Goal: Task Accomplishment & Management: Manage account settings

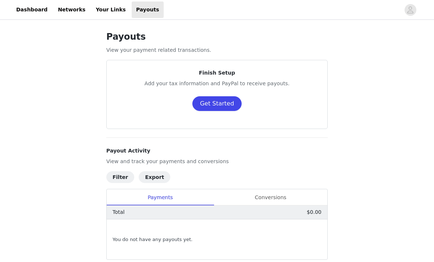
click at [223, 105] on button "Get Started" at bounding box center [217, 103] width 50 height 15
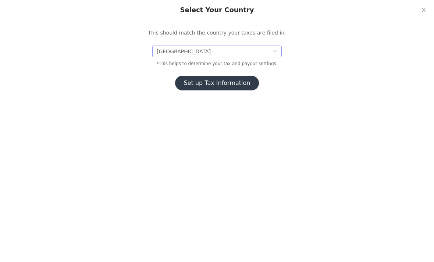
click at [267, 48] on div "[GEOGRAPHIC_DATA]" at bounding box center [215, 51] width 116 height 11
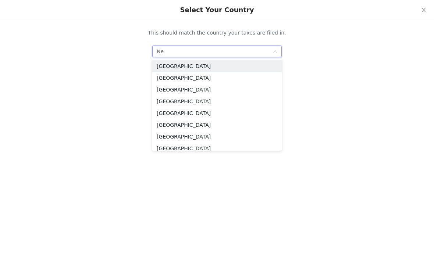
type input "New"
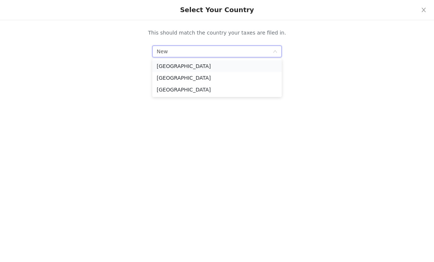
click at [200, 66] on li "[GEOGRAPHIC_DATA]" at bounding box center [217, 66] width 130 height 12
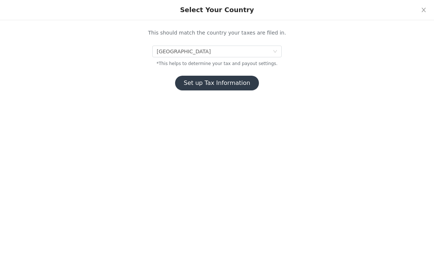
click at [211, 86] on button "Set up Tax Information" at bounding box center [217, 83] width 84 height 15
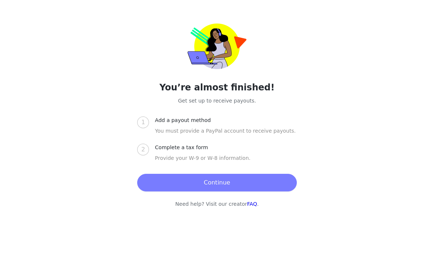
click at [219, 181] on button "Continue" at bounding box center [216, 183] width 159 height 18
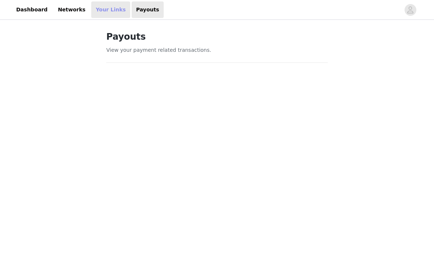
click at [101, 11] on link "Your Links" at bounding box center [110, 9] width 39 height 17
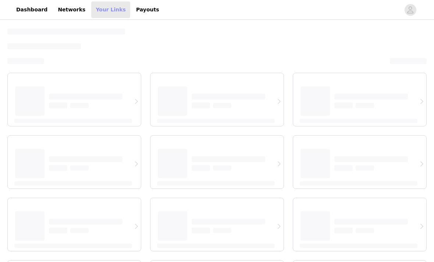
select select "12"
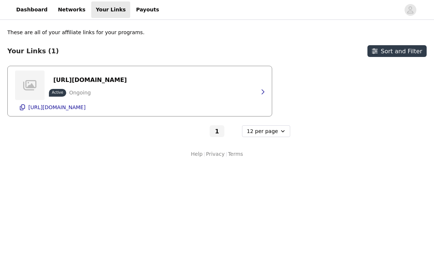
click at [157, 82] on div "[URL][DOMAIN_NAME] Active Ongoing [URL][DOMAIN_NAME]" at bounding box center [140, 91] width 250 height 50
click at [81, 107] on p "[URL][DOMAIN_NAME]" at bounding box center [56, 108] width 57 height 6
click at [66, 13] on link "Networks" at bounding box center [71, 9] width 36 height 17
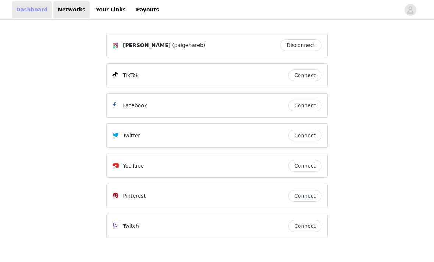
click at [25, 13] on link "Dashboard" at bounding box center [32, 9] width 40 height 17
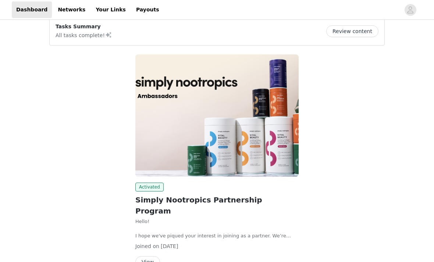
scroll to position [71, 0]
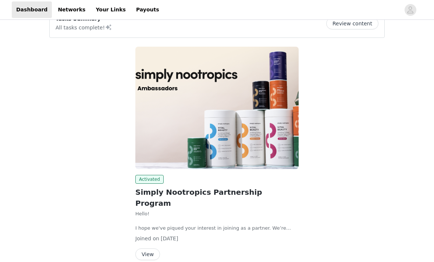
click at [147, 249] on button "View" at bounding box center [147, 255] width 25 height 12
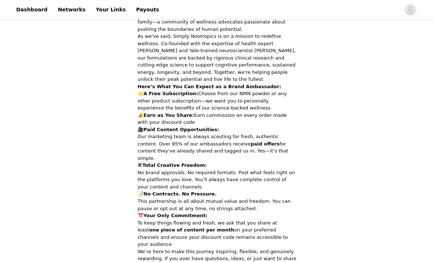
scroll to position [165, 0]
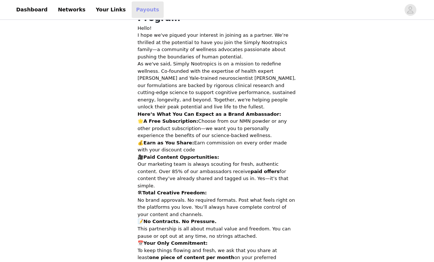
click at [143, 9] on link "Payouts" at bounding box center [148, 9] width 32 height 17
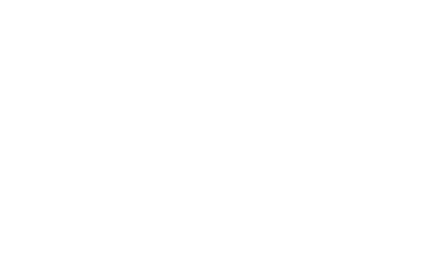
scroll to position [81, 0]
click at [363, 158] on div "Payouts View your payment related transactions. Payout Activity View and track …" at bounding box center [217, 229] width 434 height 578
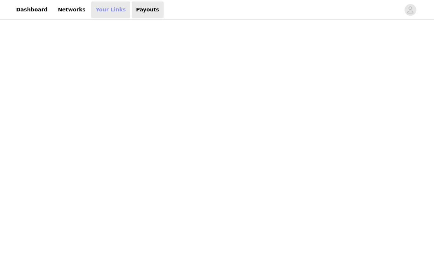
scroll to position [103, 0]
click at [359, 163] on div "Payouts View your payment related transactions. Payout Activity View and track …" at bounding box center [217, 199] width 434 height 560
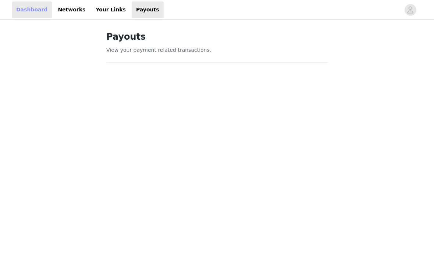
click at [28, 14] on link "Dashboard" at bounding box center [32, 9] width 40 height 17
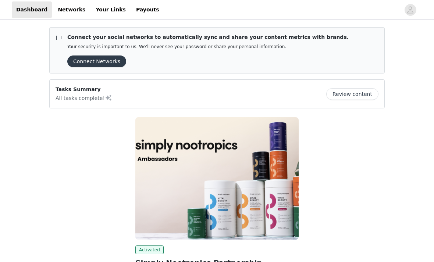
click at [86, 61] on button "Connect Networks" at bounding box center [96, 62] width 59 height 12
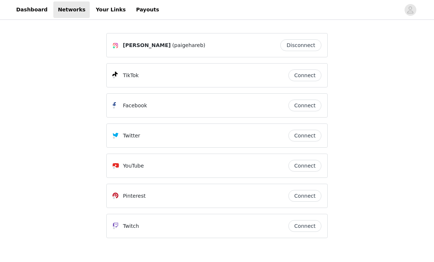
click at [41, 175] on div "[PERSON_NAME] (paigehareb) Disconnect TikTok Connect Facebook Connect Twitter C…" at bounding box center [217, 149] width 434 height 257
click at [28, 15] on link "Dashboard" at bounding box center [32, 9] width 40 height 17
